Goal: Check status: Check status

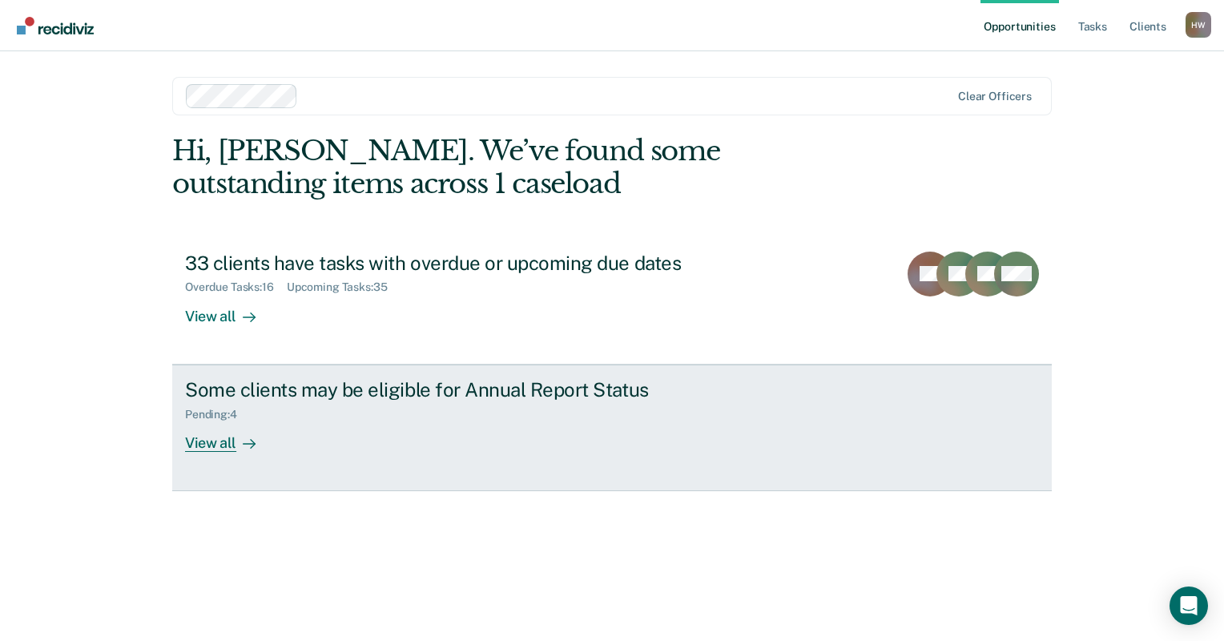
click at [231, 449] on div "View all" at bounding box center [230, 436] width 90 height 31
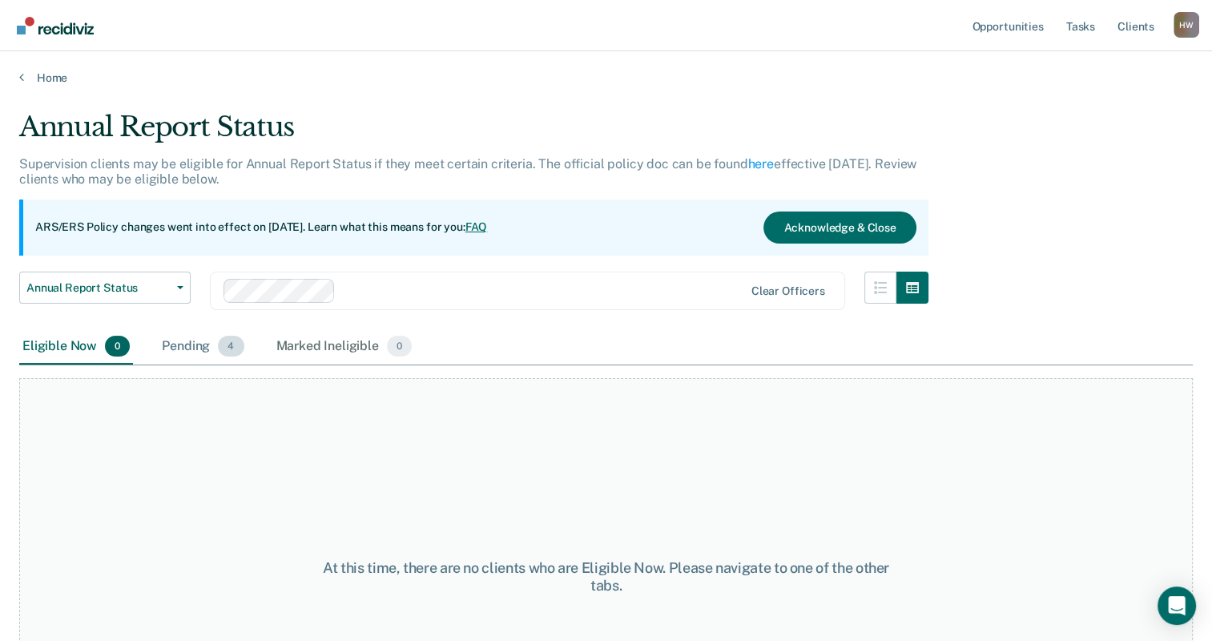
click at [205, 356] on div "Pending 4" at bounding box center [203, 346] width 88 height 35
